Goal: Information Seeking & Learning: Learn about a topic

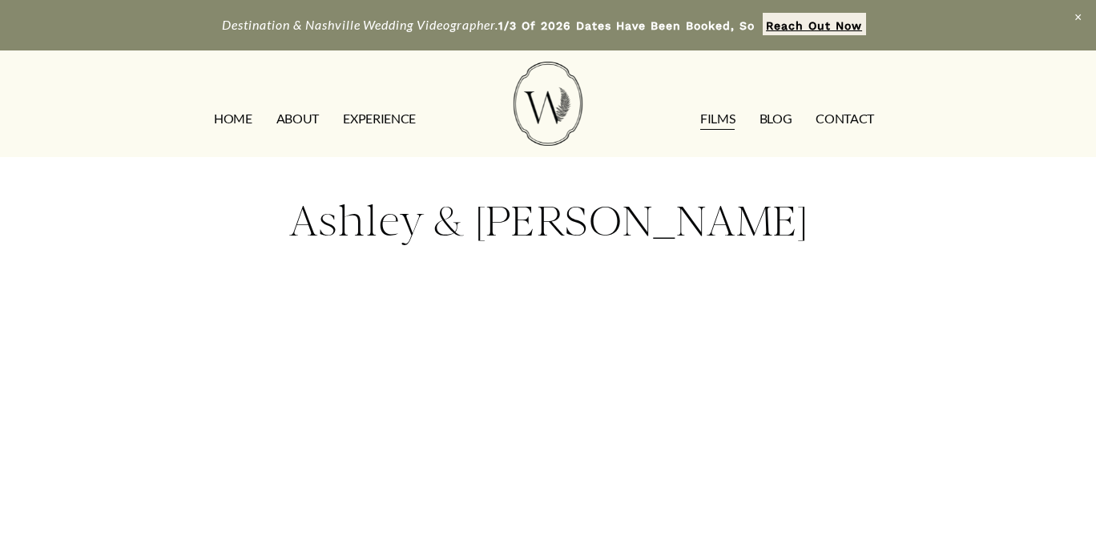
click at [719, 130] on link "FILMS" at bounding box center [717, 119] width 34 height 26
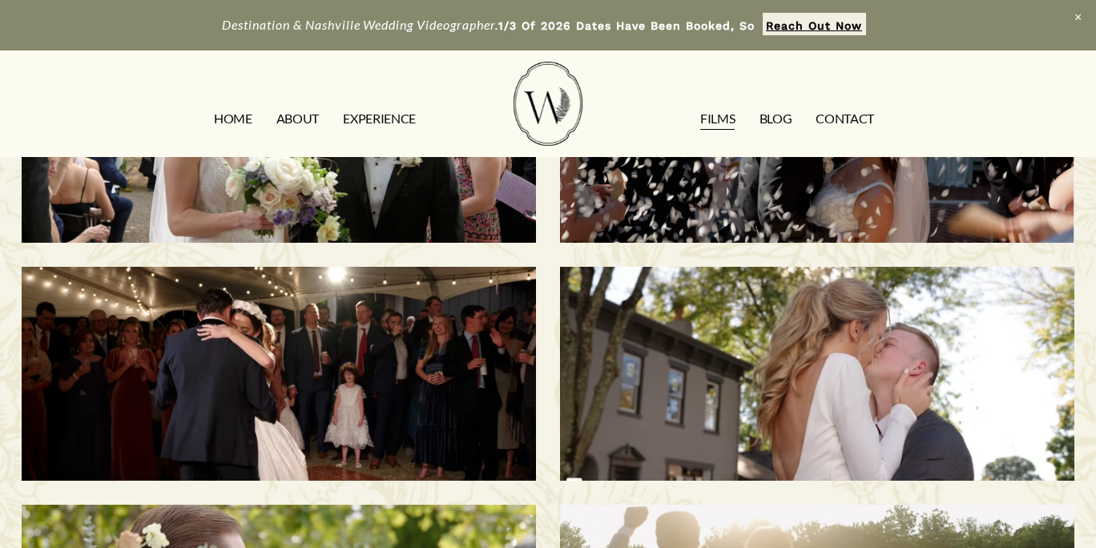
scroll to position [168, 0]
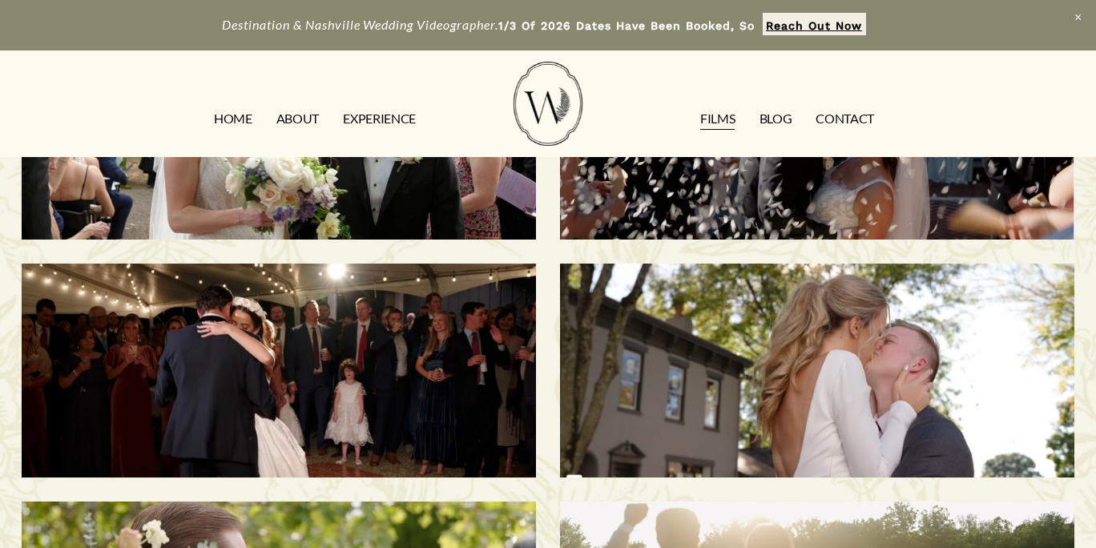
click at [844, 363] on h3 "Bailee & Matthew | Milton, KY" at bounding box center [817, 370] width 442 height 137
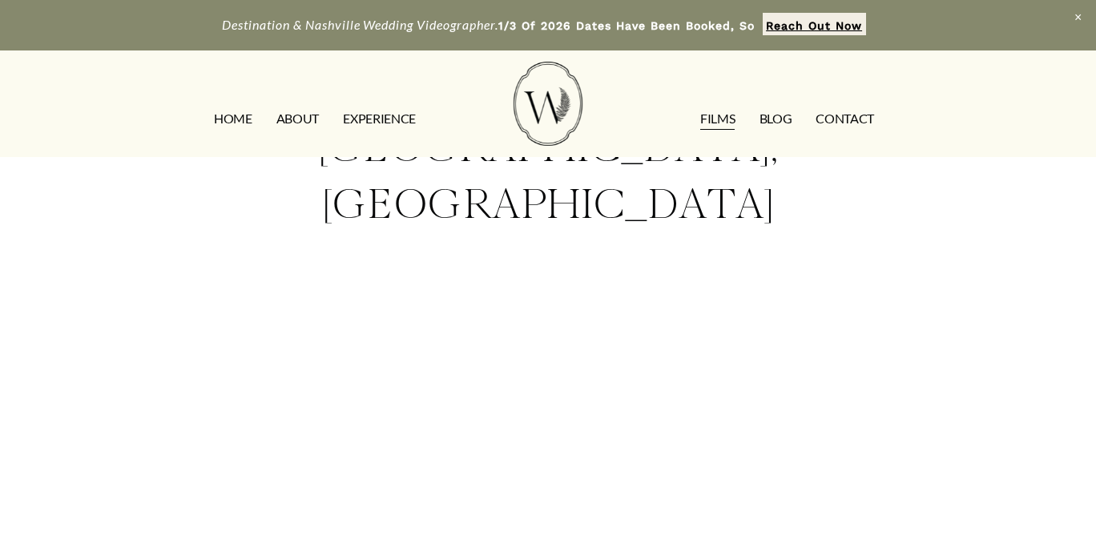
scroll to position [137, 0]
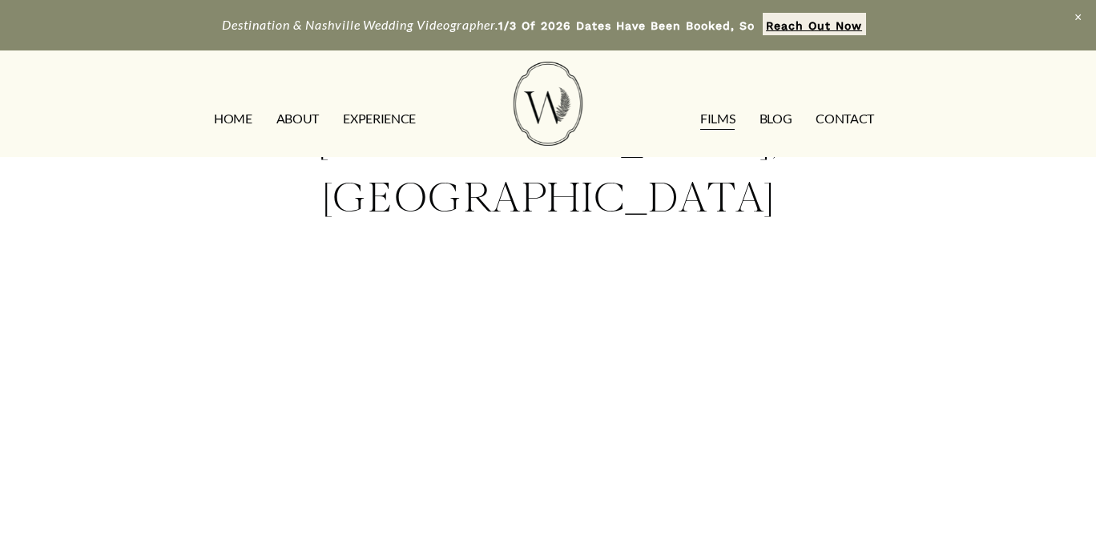
click at [723, 126] on link "FILMS" at bounding box center [717, 119] width 34 height 26
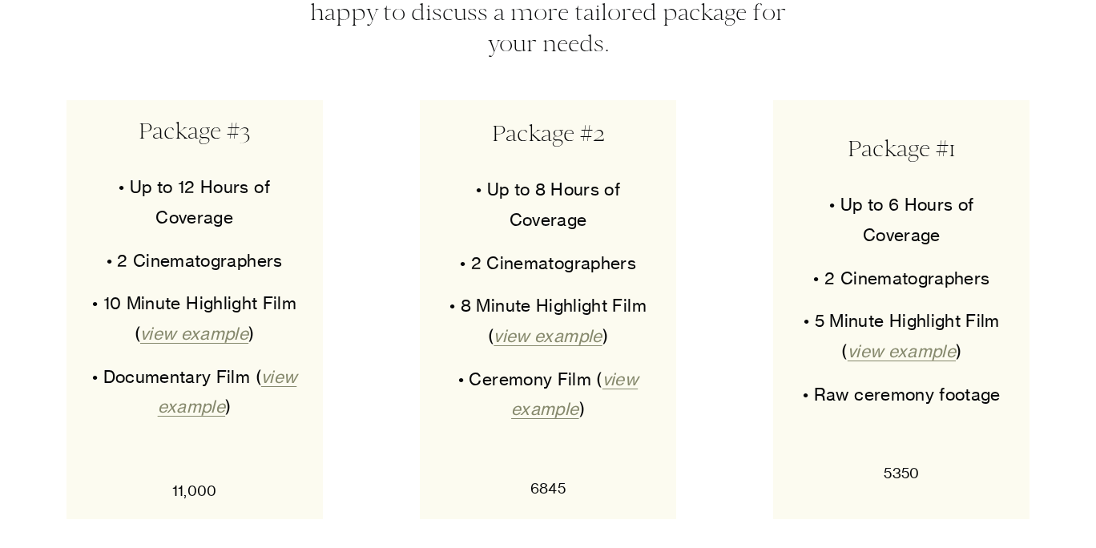
scroll to position [7760, 0]
drag, startPoint x: 521, startPoint y: 447, endPoint x: 574, endPoint y: 454, distance: 53.4
click at [574, 477] on p "6845" at bounding box center [548, 490] width 226 height 26
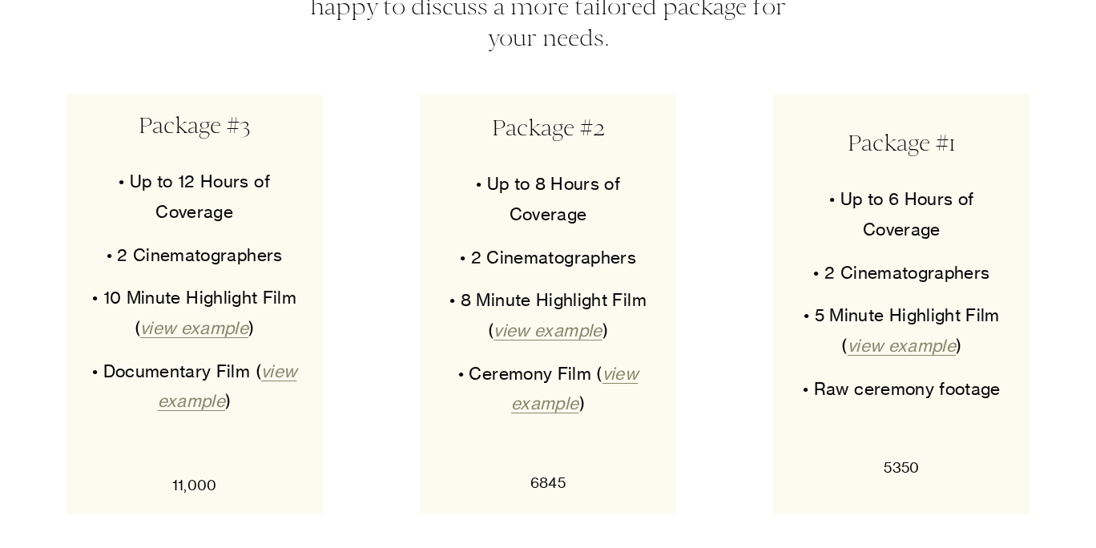
scroll to position [7767, 0]
click at [869, 335] on em "view example" at bounding box center [902, 345] width 108 height 20
click at [607, 363] on em "view example" at bounding box center [574, 388] width 127 height 50
click at [542, 320] on em "view example" at bounding box center [548, 330] width 108 height 20
